Goal: Complete application form

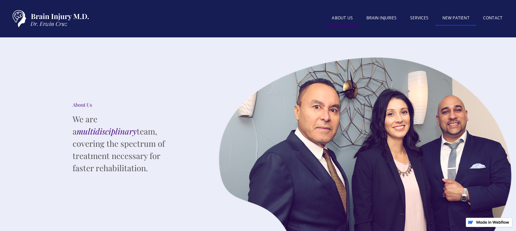
click at [450, 20] on link "New patient" at bounding box center [455, 18] width 41 height 15
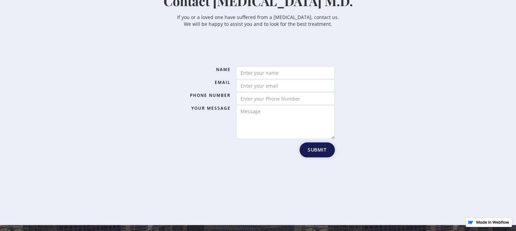
scroll to position [678, 0]
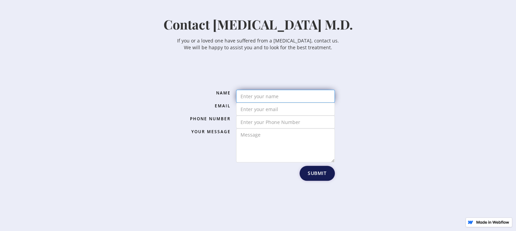
click at [265, 96] on input "Email Form" at bounding box center [285, 96] width 99 height 13
type input "[PERSON_NAME] [PERSON_NAME]"
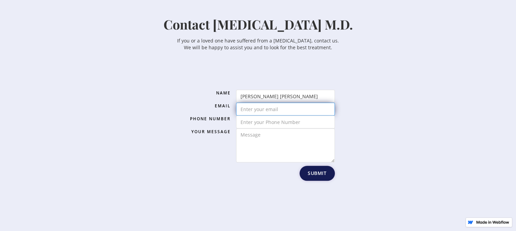
type input "[EMAIL_ADDRESS][DOMAIN_NAME]"
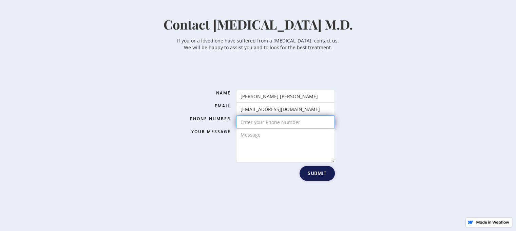
type input "9729747429"
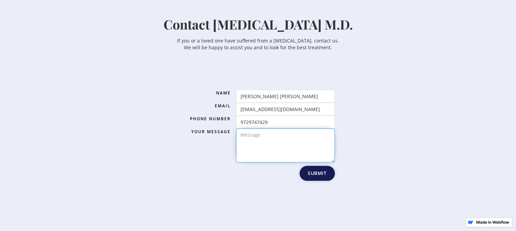
click at [265, 143] on textarea "Email Form" at bounding box center [285, 145] width 99 height 34
paste textarea "My name is [PERSON_NAME] [PERSON_NAME], DOB [DEMOGRAPHIC_DATA]. In [DEMOGRAPHIC…"
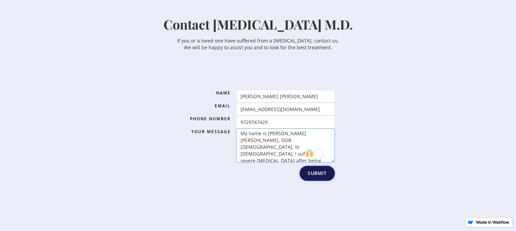
scroll to position [0, 0]
type textarea "My name is [PERSON_NAME] [PERSON_NAME], DOB [DEMOGRAPHIC_DATA]. In [DEMOGRAPHIC…"
click at [381, 142] on div "Name [PERSON_NAME] [PERSON_NAME] Email [EMAIL_ADDRESS][DOMAIN_NAME] Phone Numbe…" at bounding box center [258, 137] width 387 height 167
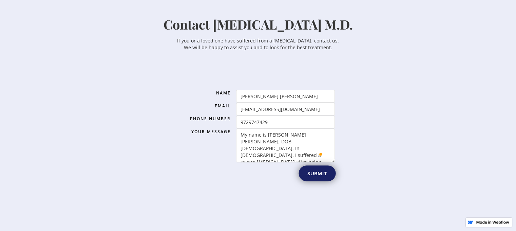
click at [319, 173] on input "Submit" at bounding box center [316, 173] width 37 height 16
type input "Please wait..."
